Goal: Information Seeking & Learning: Learn about a topic

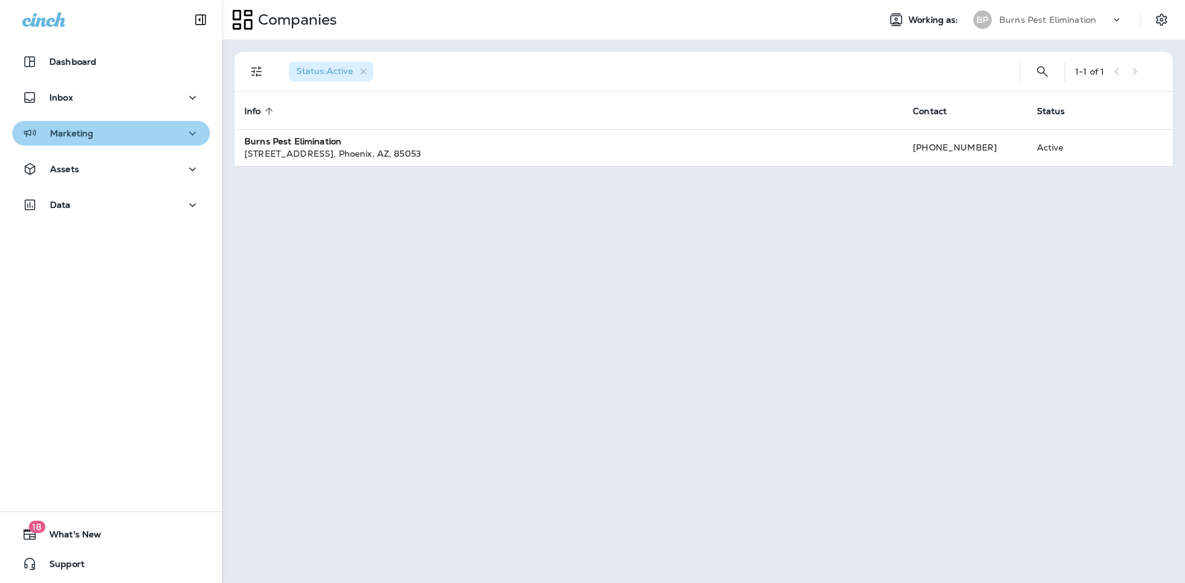
click at [117, 128] on div "Marketing" at bounding box center [111, 133] width 178 height 15
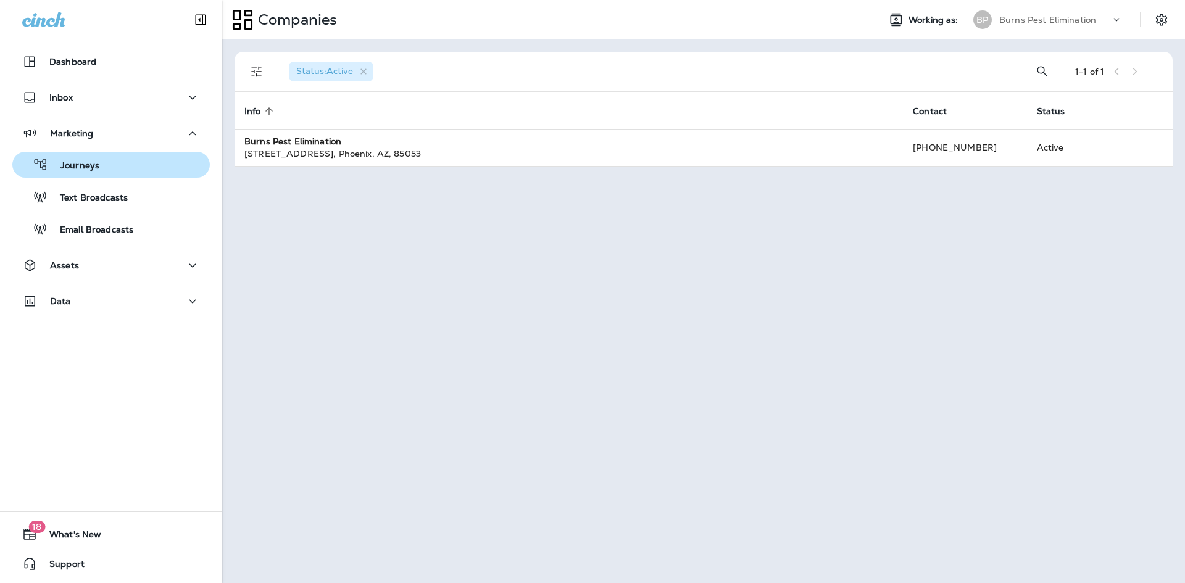
click at [121, 171] on div "Journeys" at bounding box center [111, 164] width 188 height 19
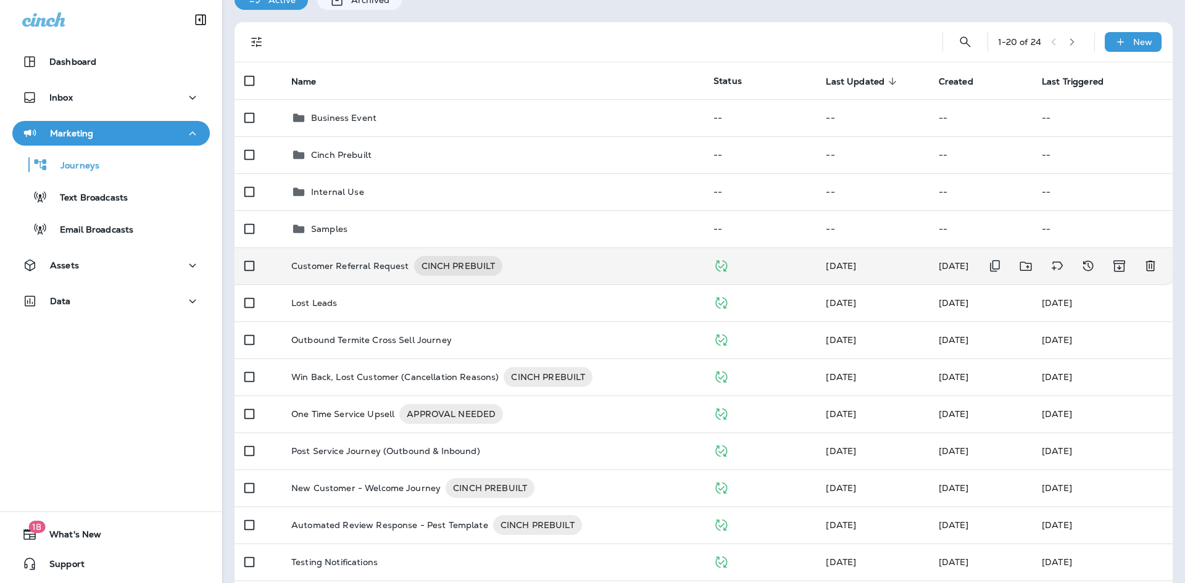
scroll to position [123, 0]
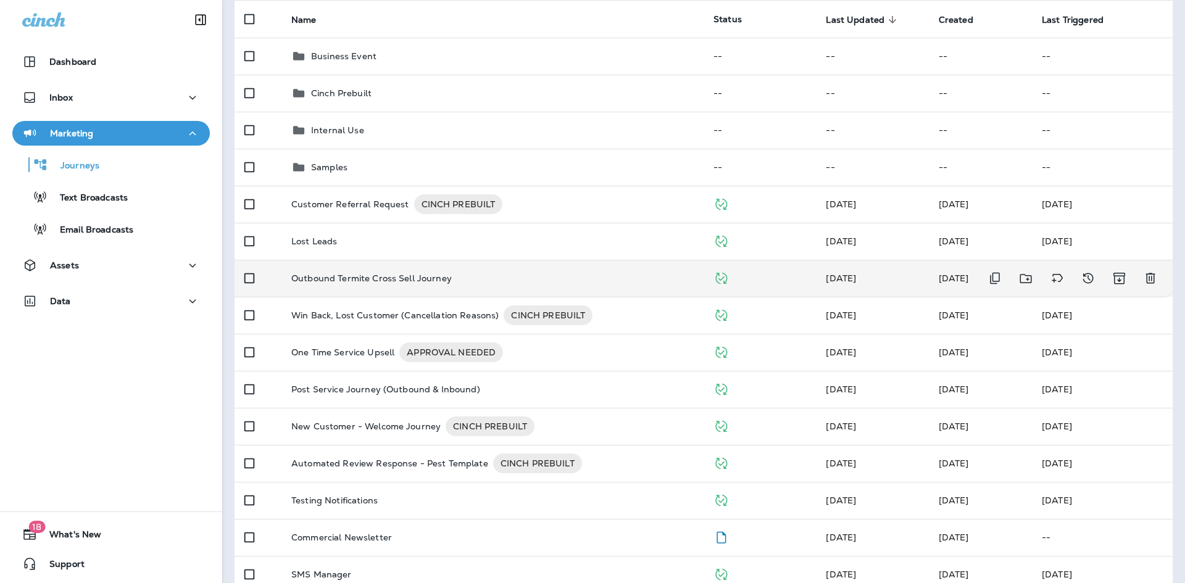
click at [462, 270] on td "Outbound Termite Cross Sell Journey" at bounding box center [492, 278] width 422 height 37
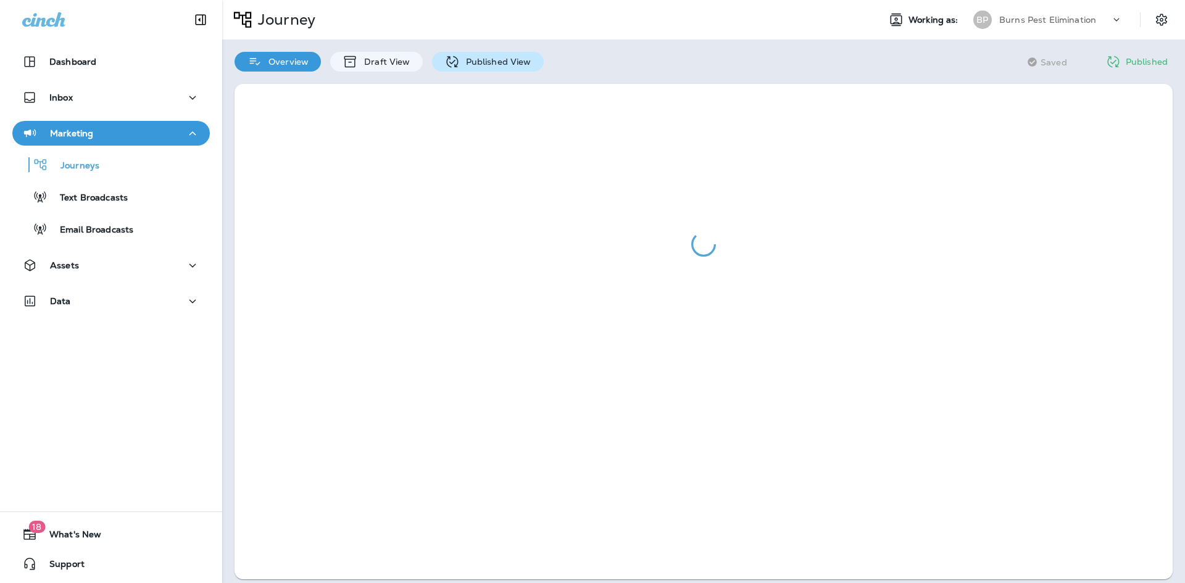
click at [462, 62] on p "Published View" at bounding box center [496, 62] width 72 height 10
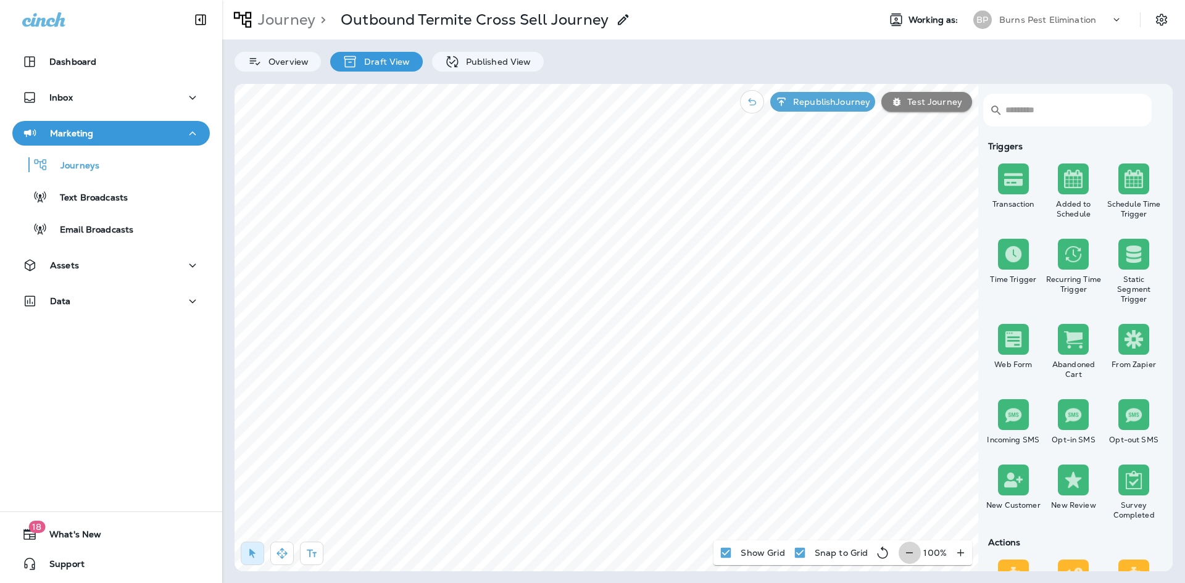
click at [913, 555] on icon "button" at bounding box center [909, 553] width 13 height 12
click at [913, 555] on icon "button" at bounding box center [914, 553] width 13 height 12
click at [286, 562] on button "button" at bounding box center [281, 553] width 23 height 23
click at [497, 57] on p "Published View" at bounding box center [496, 62] width 72 height 10
click at [991, 329] on div "​ ​ Triggers Transaction Added to Schedule Schedule Time Trigger Time Trigger R…" at bounding box center [703, 327] width 938 height 487
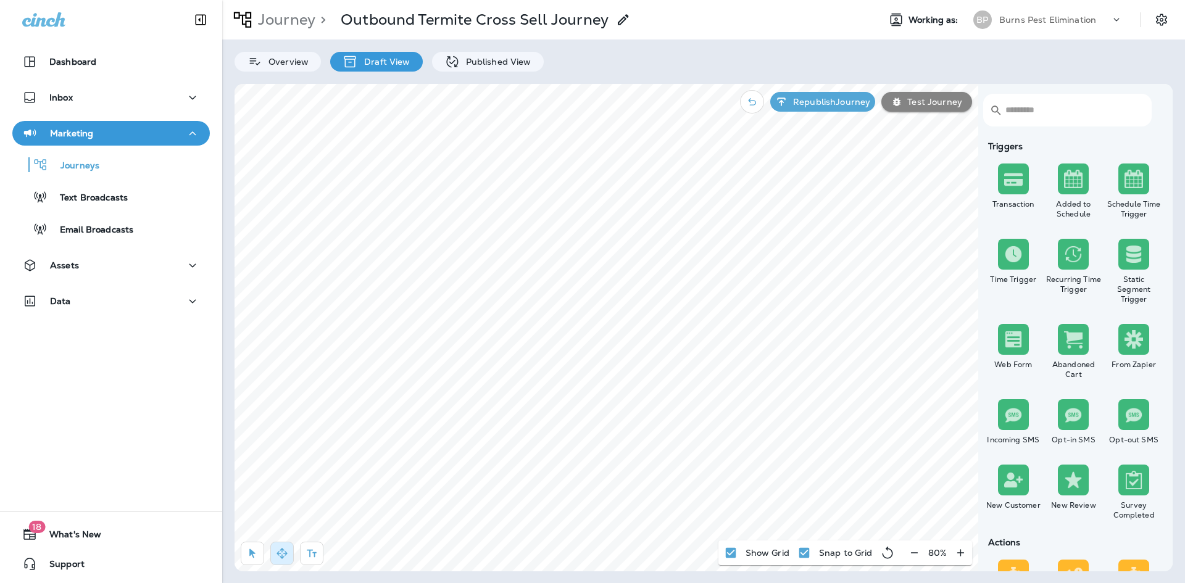
click at [1161, 314] on div "​ ​ Triggers Transaction Added to Schedule Schedule Time Trigger Time Trigger R…" at bounding box center [703, 327] width 938 height 487
click at [1021, 323] on div "​ ​ Triggers Transaction Added to Schedule Schedule Time Trigger Time Trigger R…" at bounding box center [703, 327] width 938 height 487
click at [1088, 317] on div "​ ​ Triggers Transaction Added to Schedule Schedule Time Trigger Time Trigger R…" at bounding box center [703, 327] width 938 height 487
click at [1019, 310] on div "​ ​ Triggers Transaction Added to Schedule Schedule Time Trigger Time Trigger R…" at bounding box center [703, 327] width 938 height 487
click at [114, 167] on div "Journeys" at bounding box center [111, 164] width 188 height 19
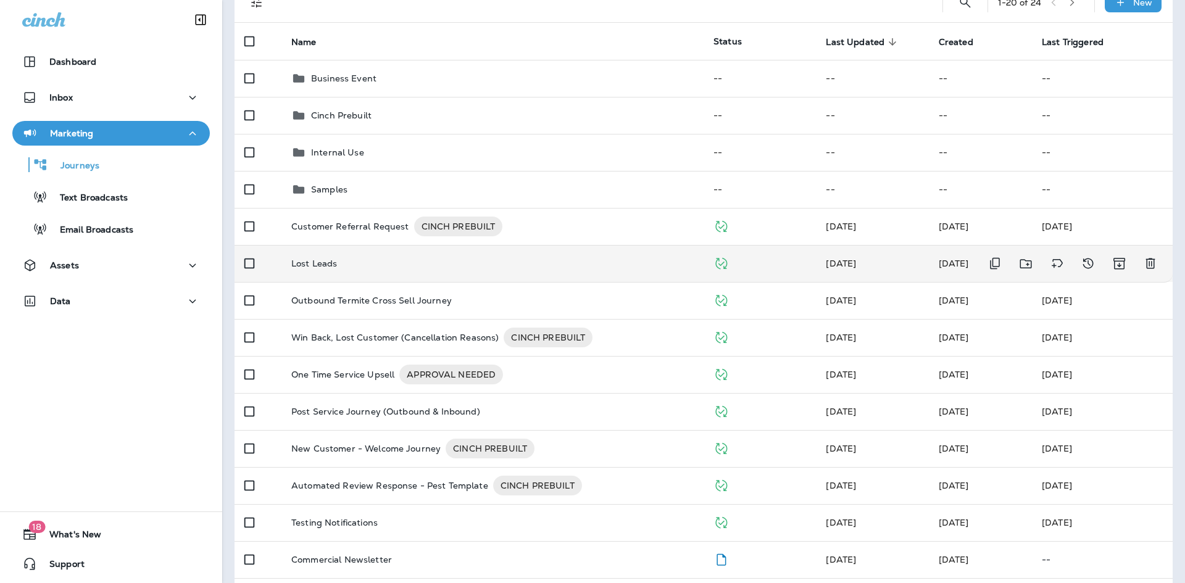
scroll to position [123, 0]
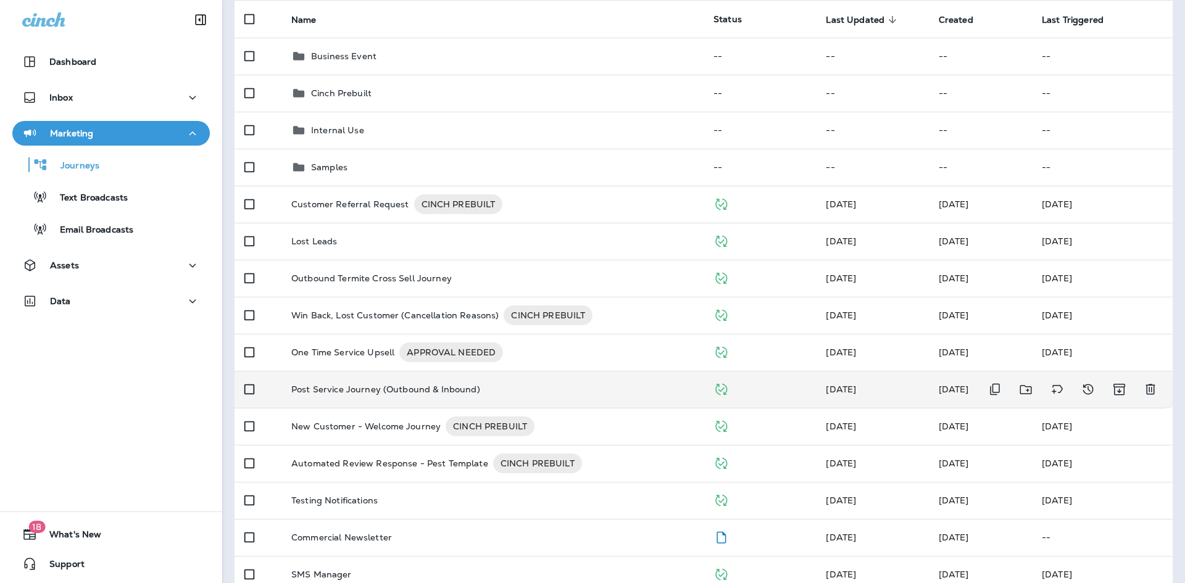
click at [401, 380] on td "Post Service Journey (Outbound & Inbound)" at bounding box center [492, 389] width 422 height 37
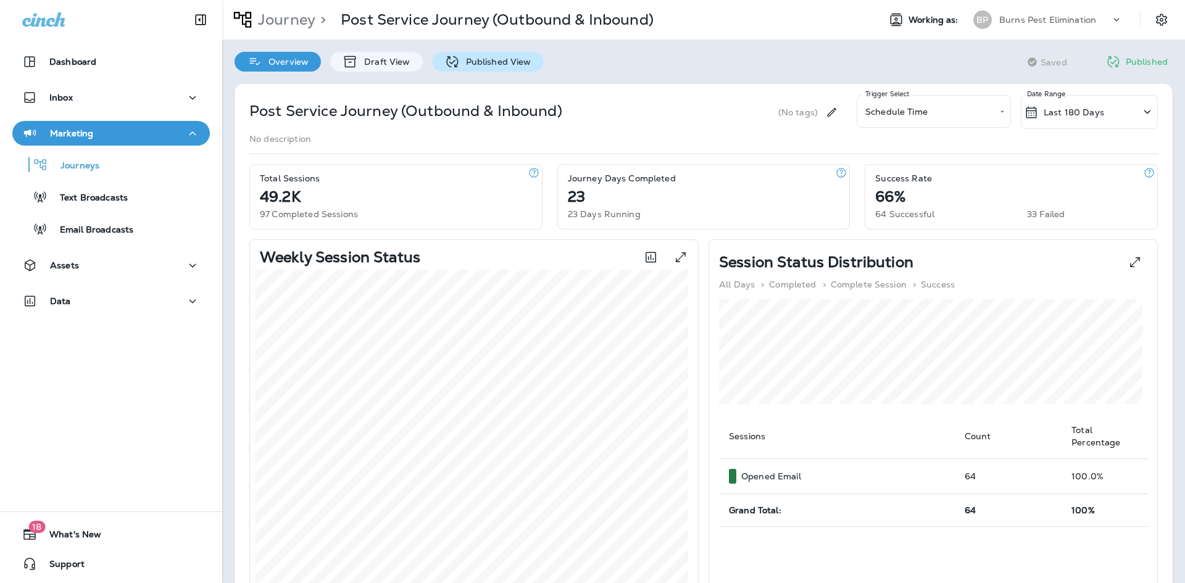
click at [474, 65] on p "Published View" at bounding box center [496, 62] width 72 height 10
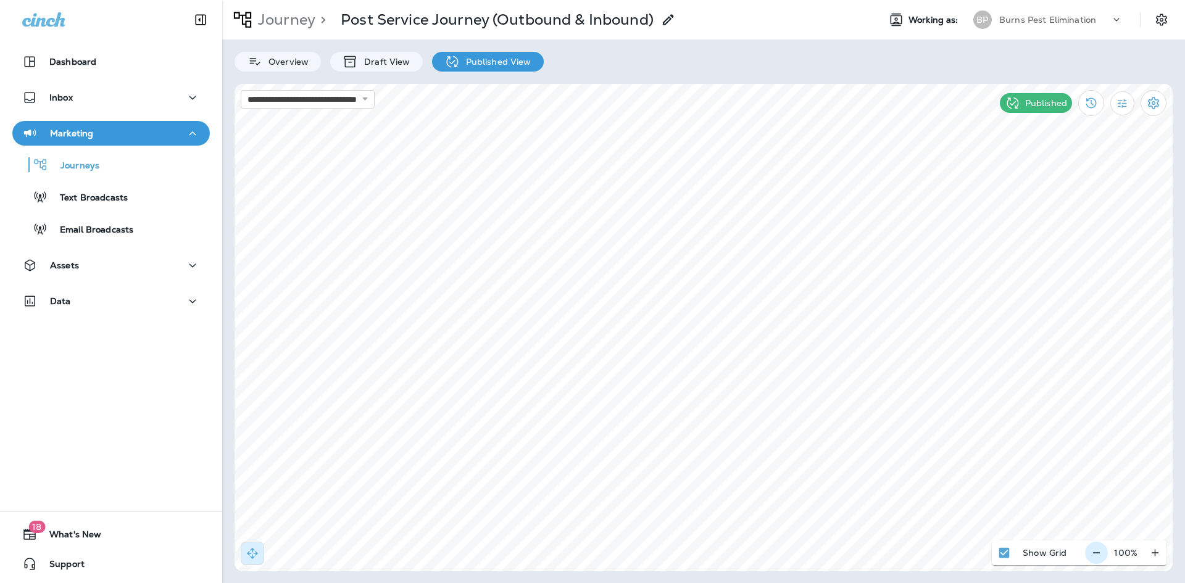
click at [1103, 553] on icon "button" at bounding box center [1096, 553] width 13 height 12
click at [1103, 553] on icon "button" at bounding box center [1100, 552] width 7 height 1
click at [98, 165] on div "Journeys" at bounding box center [111, 164] width 188 height 19
click at [88, 164] on p "Journeys" at bounding box center [73, 166] width 51 height 12
click at [99, 170] on div "Journeys" at bounding box center [111, 164] width 188 height 19
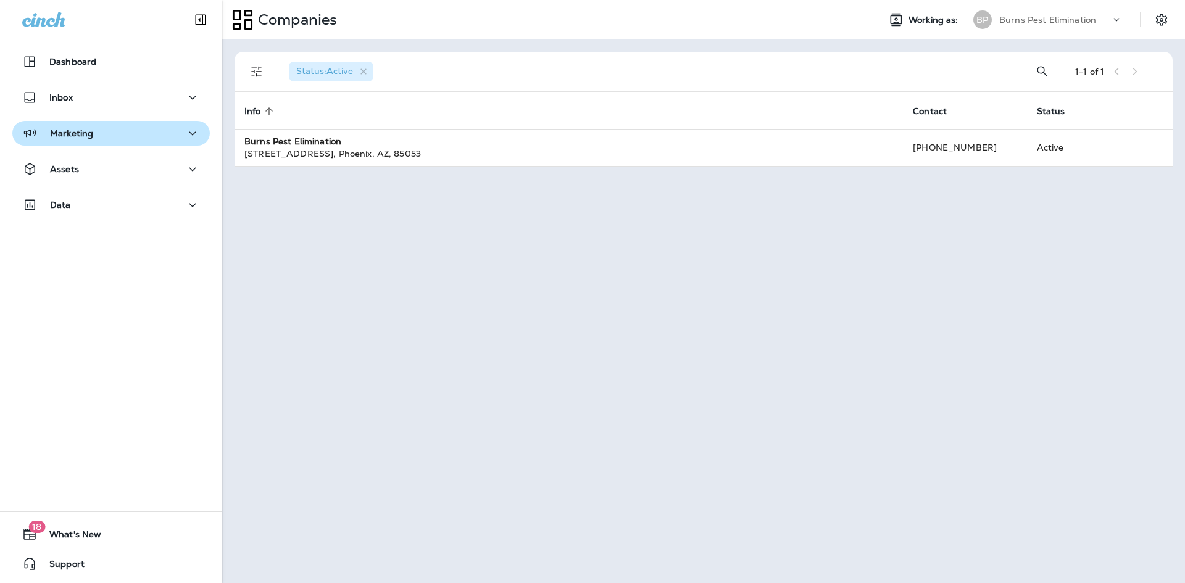
click at [107, 130] on div "Marketing" at bounding box center [111, 133] width 178 height 15
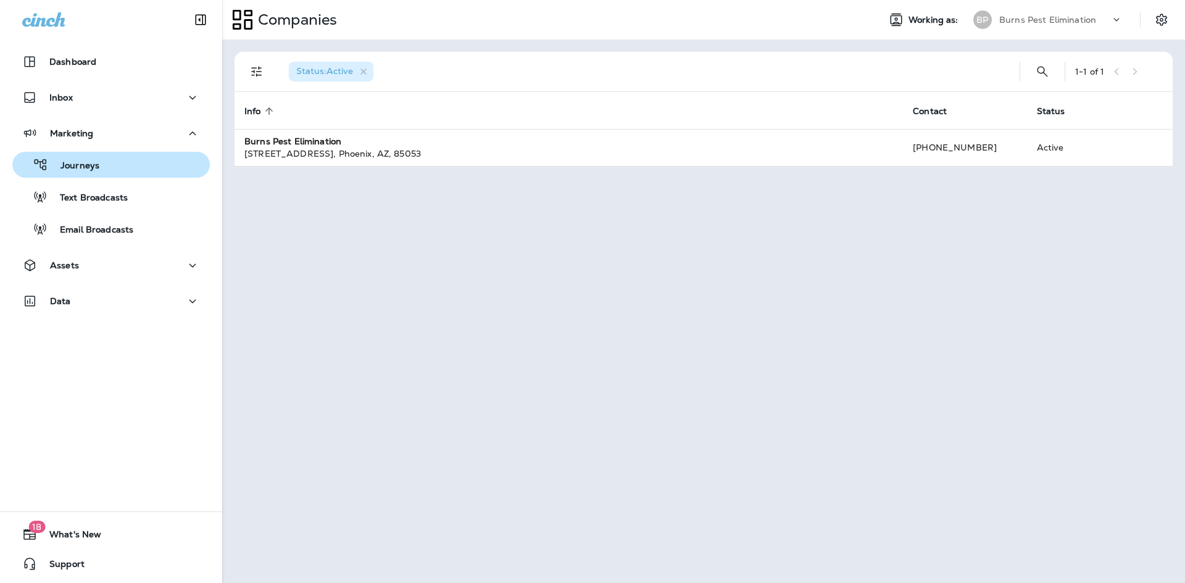
click at [93, 156] on div "Journeys" at bounding box center [58, 164] width 82 height 19
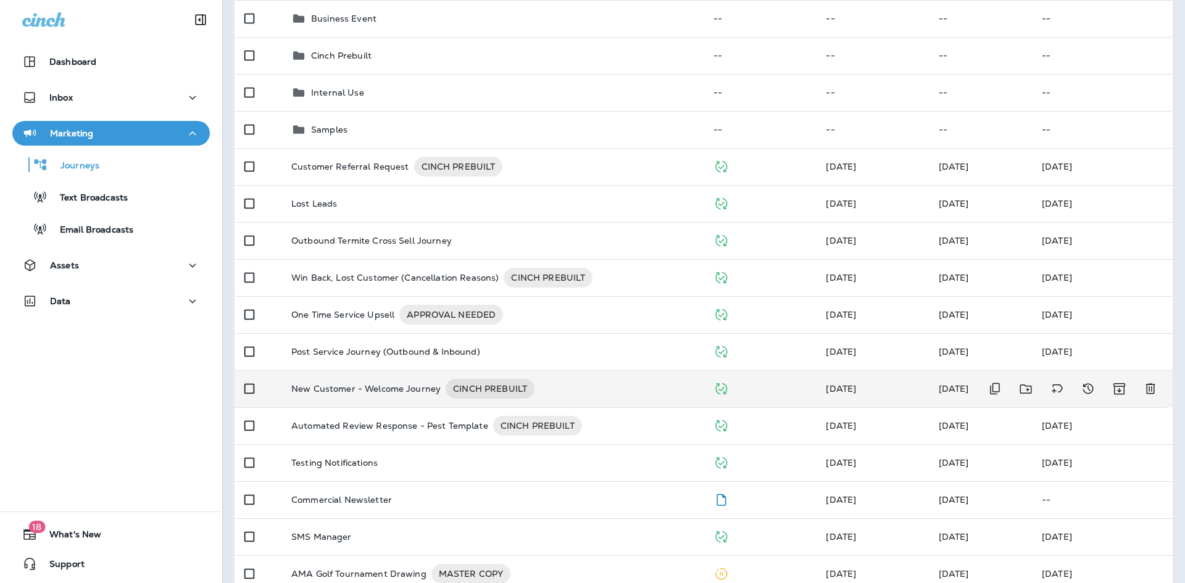
scroll to position [123, 0]
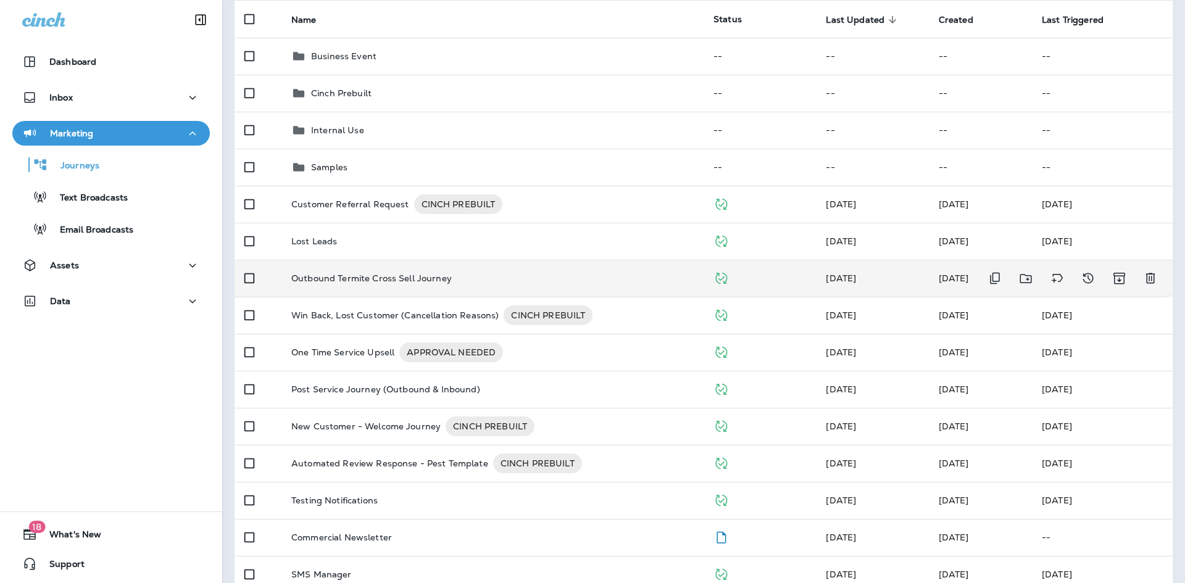
click at [370, 274] on p "Outbound Termite Cross Sell Journey" at bounding box center [371, 278] width 160 height 10
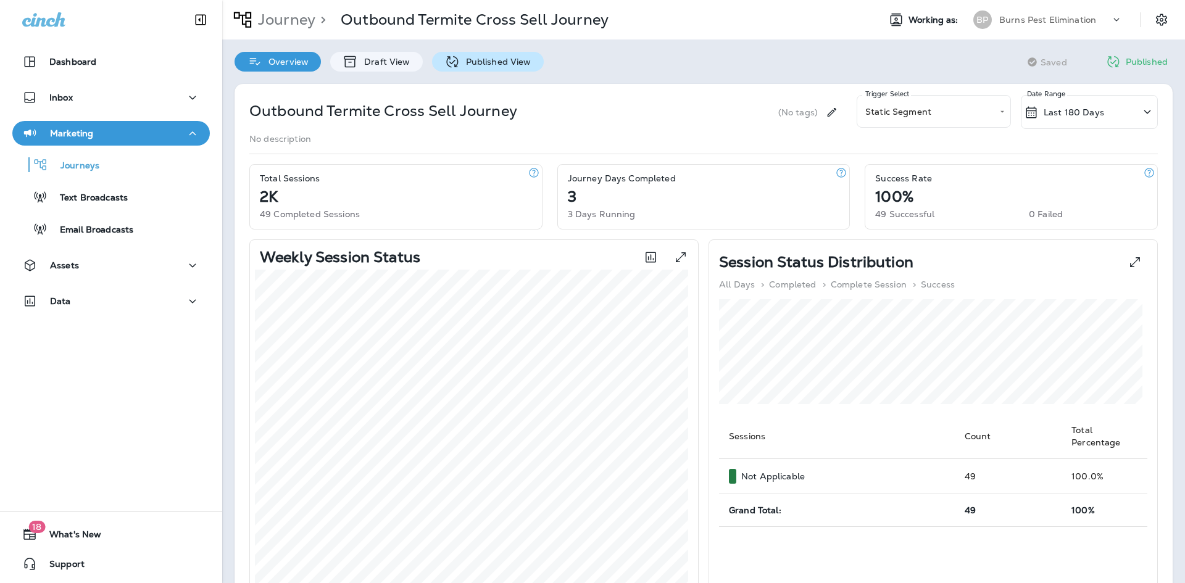
click at [488, 60] on p "Published View" at bounding box center [496, 62] width 72 height 10
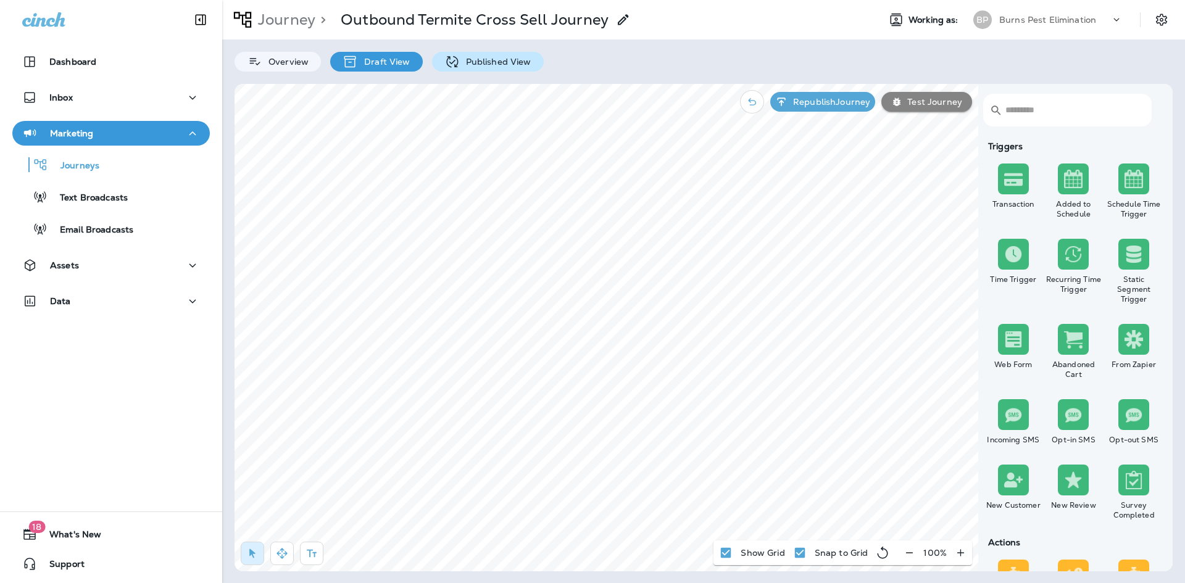
click at [481, 60] on p "Published View" at bounding box center [496, 62] width 72 height 10
click at [907, 552] on icon "button" at bounding box center [909, 553] width 13 height 12
click at [907, 552] on button "button" at bounding box center [914, 553] width 23 height 22
click at [907, 552] on button "button" at bounding box center [915, 553] width 23 height 22
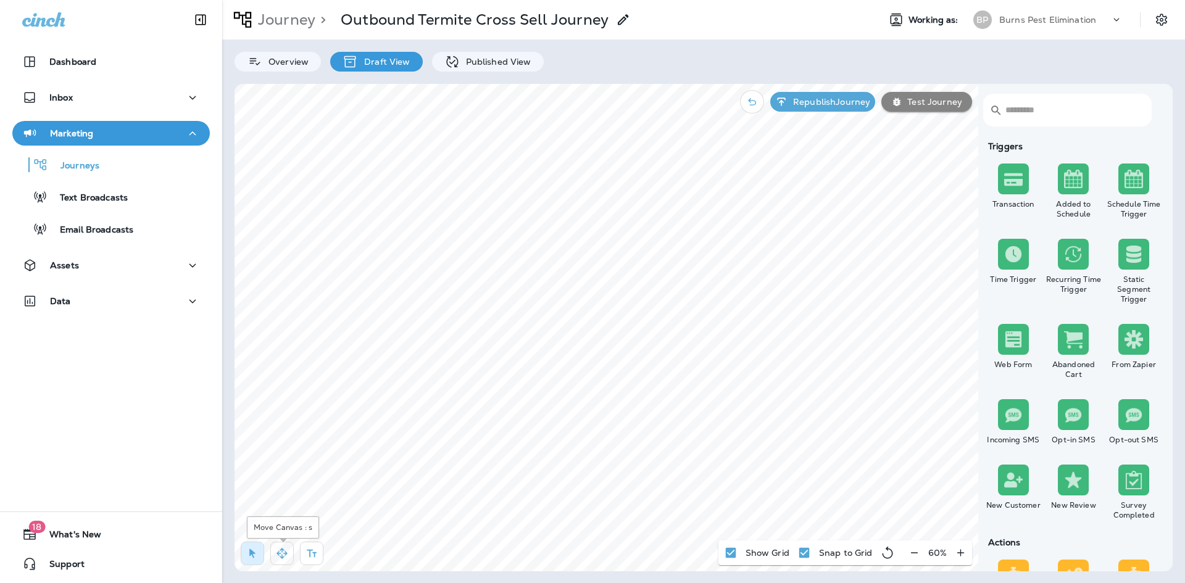
click at [281, 560] on button "button" at bounding box center [281, 553] width 23 height 23
click at [306, 59] on p "Overview" at bounding box center [285, 62] width 46 height 10
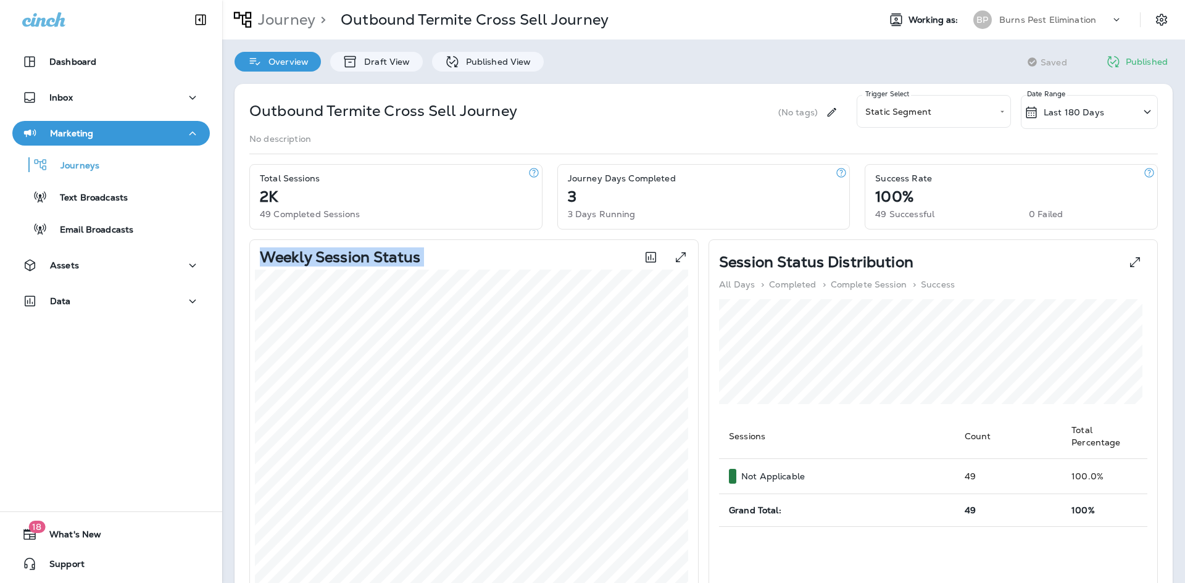
click at [408, 270] on div "Weekly Session Status Success Failure Ongoing Not Applicable Stopped Paused" at bounding box center [474, 427] width 438 height 365
click at [719, 277] on div "Session Status Distribution All Days > Completed > Complete Session > Success" at bounding box center [933, 269] width 428 height 39
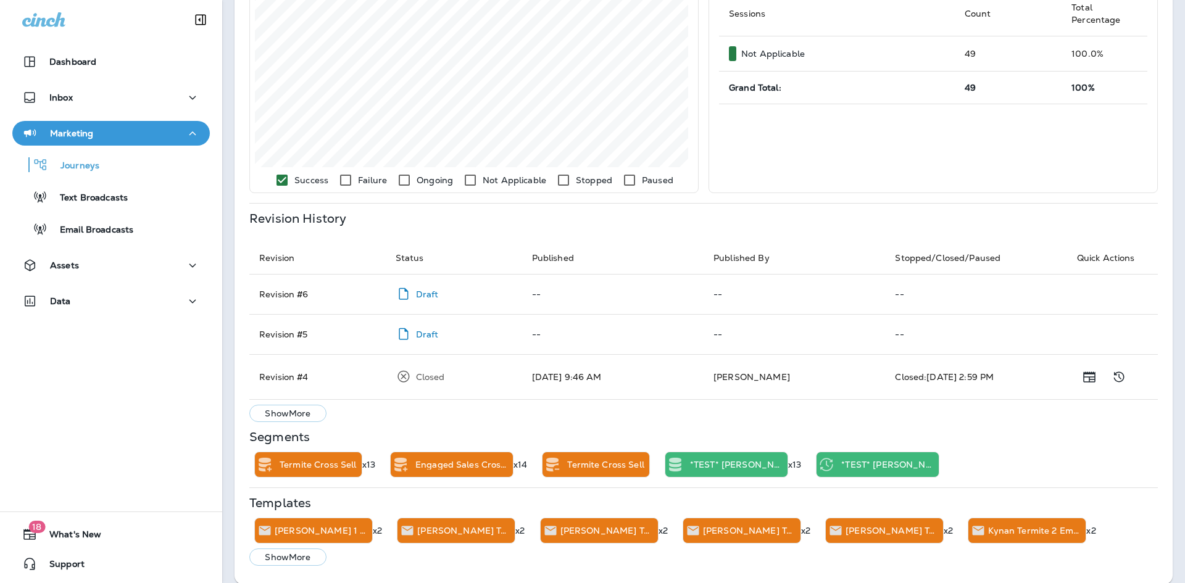
scroll to position [432, 0]
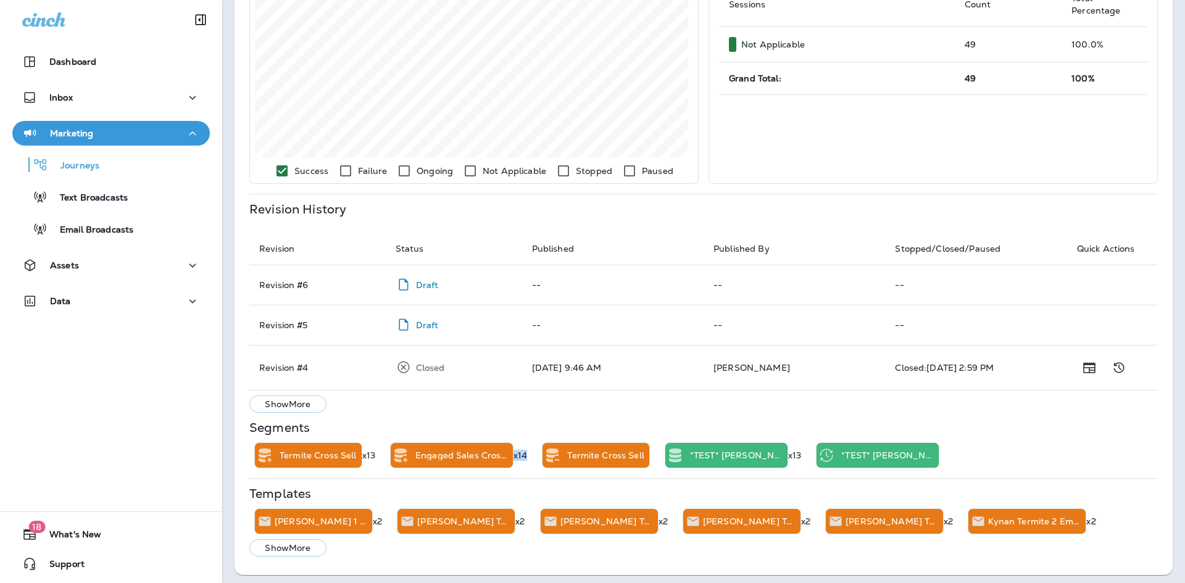
drag, startPoint x: 523, startPoint y: 452, endPoint x: 512, endPoint y: 454, distance: 11.2
click at [513, 454] on p "x14" at bounding box center [520, 455] width 14 height 10
click at [531, 437] on div "Segments Termite Cross Sell x13 Engaged Sales Cross Sell Customers x14 Termite …" at bounding box center [703, 446] width 908 height 46
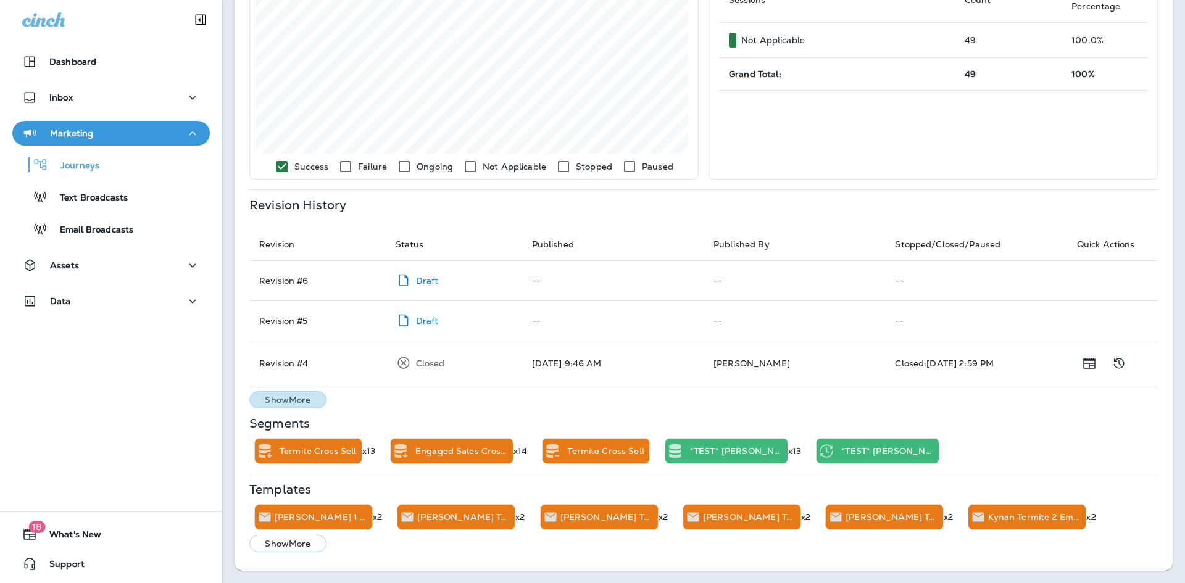
click at [301, 400] on p "Show More" at bounding box center [288, 400] width 46 height 10
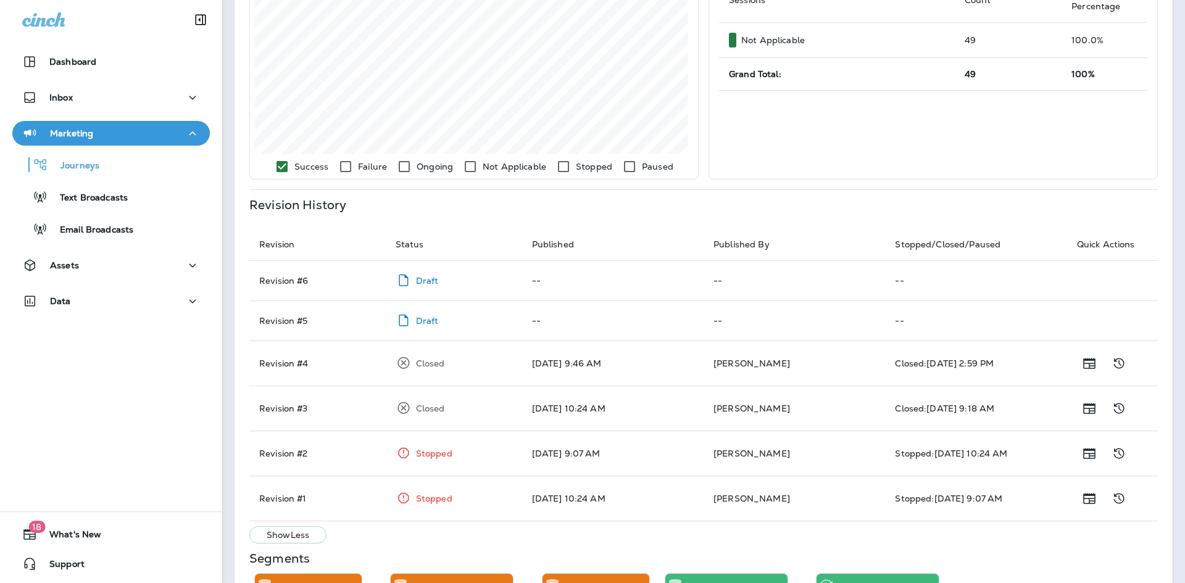
click at [297, 365] on td "Revision # 4" at bounding box center [317, 363] width 136 height 45
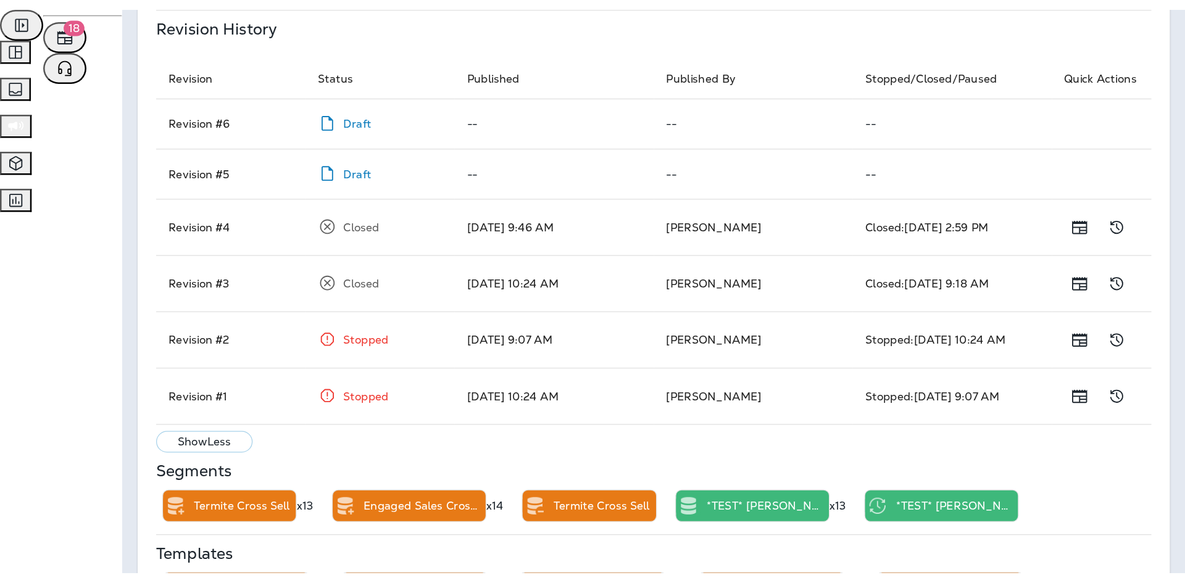
scroll to position [558, 0]
